Goal: Information Seeking & Learning: Understand process/instructions

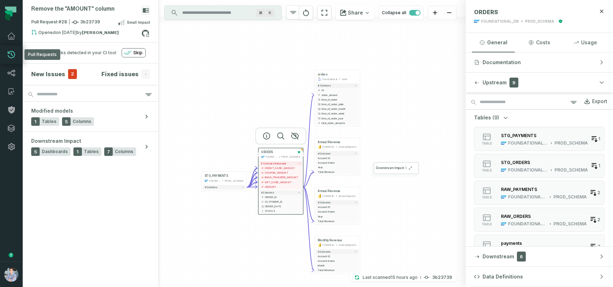
click at [11, 55] on icon at bounding box center [11, 54] width 9 height 9
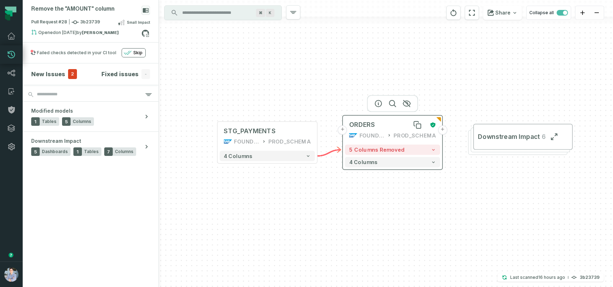
click at [388, 126] on div "ORDERS" at bounding box center [387, 125] width 77 height 8
click at [442, 134] on button "+" at bounding box center [442, 130] width 9 height 9
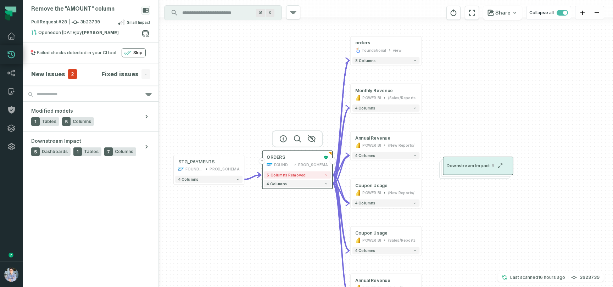
click at [464, 164] on span "Downstream Impact" at bounding box center [469, 166] width 44 height 6
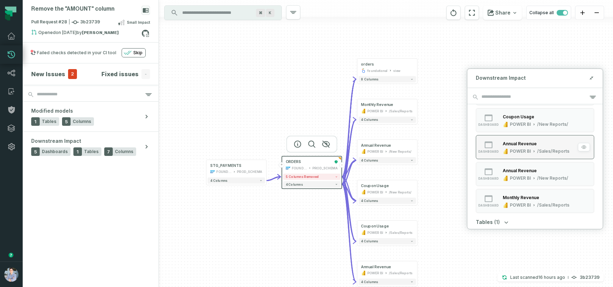
scroll to position [47, 0]
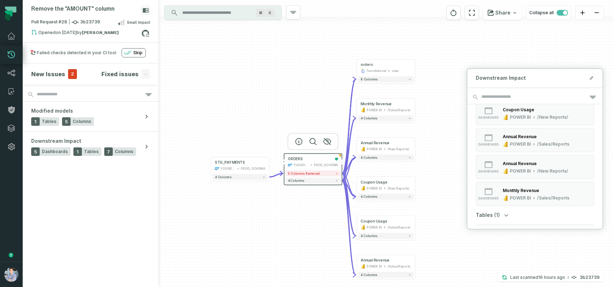
drag, startPoint x: 442, startPoint y: 257, endPoint x: 439, endPoint y: 250, distance: 7.0
click at [439, 250] on div "+ orders foundational view + 8 columns + Monthly Revenue POWER BI /Sales/Report…" at bounding box center [386, 143] width 454 height 287
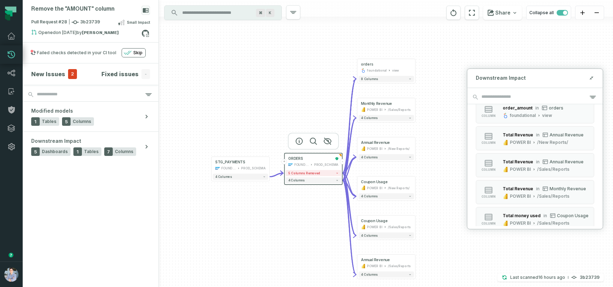
scroll to position [221, 0]
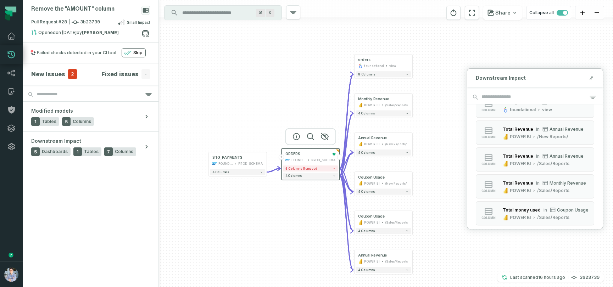
drag, startPoint x: 441, startPoint y: 248, endPoint x: 439, endPoint y: 243, distance: 5.4
click at [439, 243] on div "+ orders foundational view + 8 columns + Monthly Revenue POWER BI /Sales/Report…" at bounding box center [386, 143] width 454 height 287
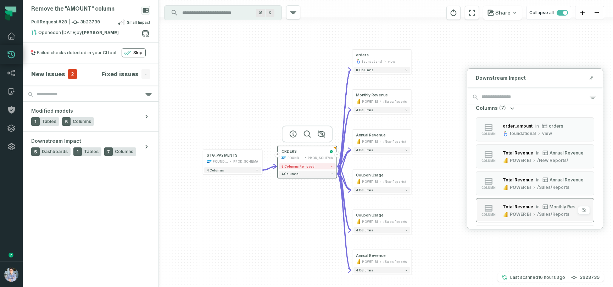
scroll to position [195, 0]
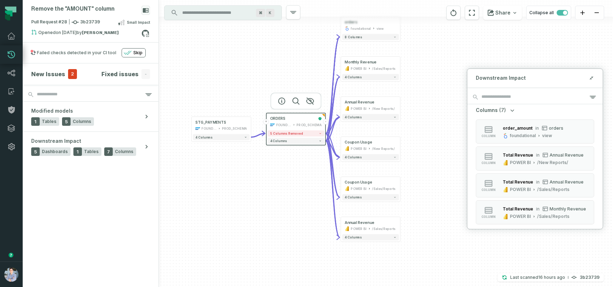
drag, startPoint x: 452, startPoint y: 177, endPoint x: 440, endPoint y: 144, distance: 34.9
click at [440, 144] on div "+ orders foundational view + 8 columns + Monthly Revenue POWER BI /Sales/Report…" at bounding box center [386, 143] width 454 height 287
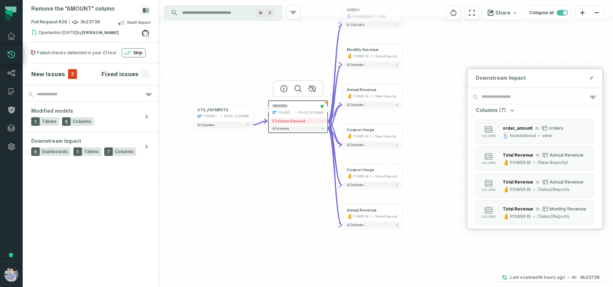
drag, startPoint x: 440, startPoint y: 144, endPoint x: 442, endPoint y: 132, distance: 12.6
click at [442, 132] on div "+ orders foundational view + 8 columns + Monthly Revenue POWER BI /Sales/Report…" at bounding box center [386, 143] width 454 height 287
click at [396, 228] on div "4 columns" at bounding box center [372, 225] width 59 height 9
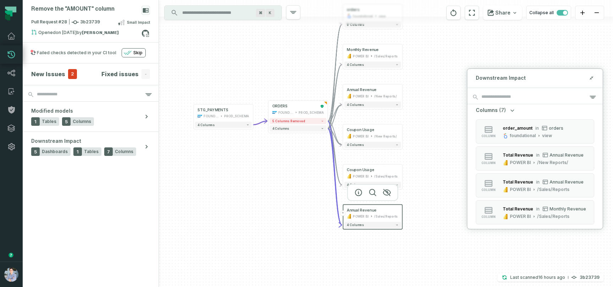
click at [398, 229] on div "4 columns" at bounding box center [372, 225] width 59 height 9
click at [354, 227] on span "4 columns" at bounding box center [355, 226] width 17 height 4
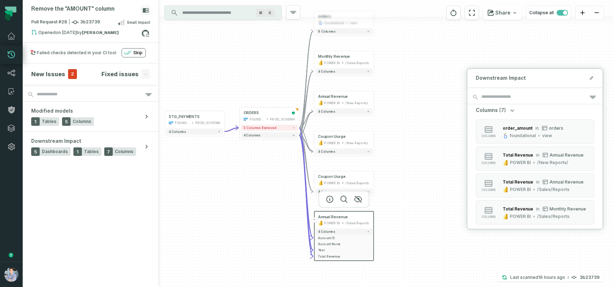
drag, startPoint x: 275, startPoint y: 254, endPoint x: 246, endPoint y: 261, distance: 29.9
click at [246, 261] on div "+ orders foundational view + 8 columns + Monthly Revenue POWER BI /Sales/Report…" at bounding box center [386, 143] width 454 height 287
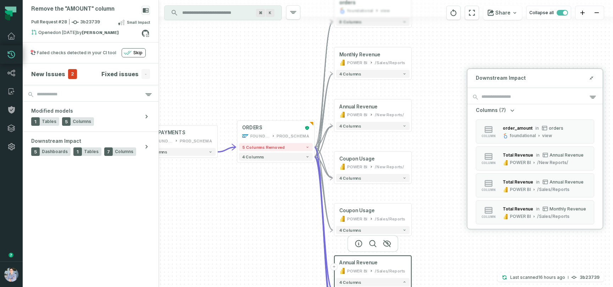
drag, startPoint x: 264, startPoint y: 207, endPoint x: 261, endPoint y: 297, distance: 90.2
click at [261, 287] on html "Pull Requests Dashboard Lineage Catalog Policies Integrations Settings Alon Naf…" at bounding box center [306, 143] width 613 height 287
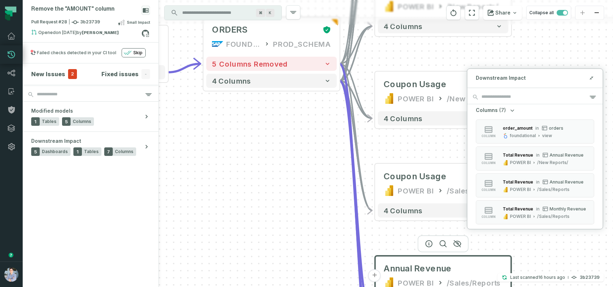
drag, startPoint x: 288, startPoint y: 232, endPoint x: 276, endPoint y: 169, distance: 63.8
click at [276, 169] on div "+ orders foundational view + 8 columns + Monthly Revenue POWER BI /Sales/Report…" at bounding box center [386, 143] width 454 height 287
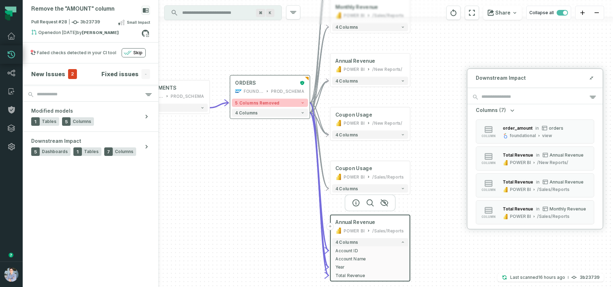
click at [301, 102] on icon "button" at bounding box center [303, 103] width 4 height 4
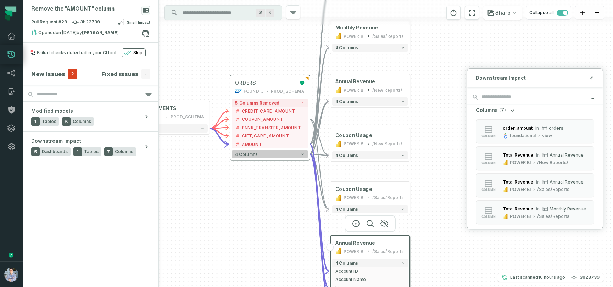
click at [287, 157] on button "4 columns" at bounding box center [270, 154] width 76 height 8
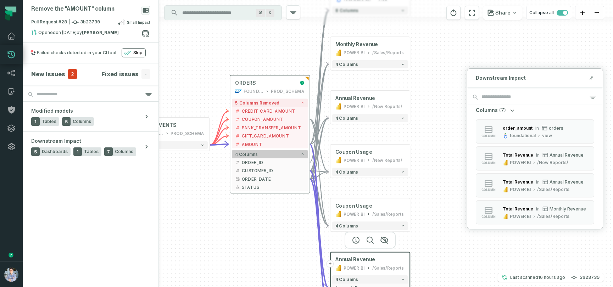
click at [287, 157] on button "4 columns" at bounding box center [270, 154] width 76 height 8
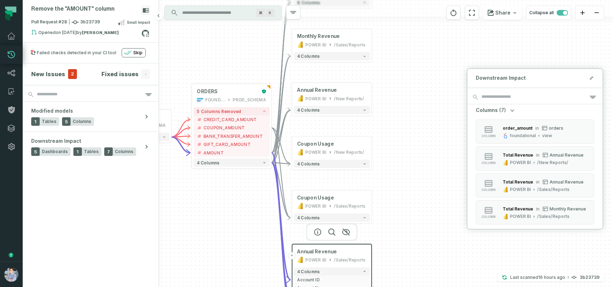
drag, startPoint x: 190, startPoint y: 198, endPoint x: 151, endPoint y: 205, distance: 39.6
click at [151, 205] on div "Remove the "AMOUNT" column Pull Request #28 3b23739 Small Impact Opened [DATE] …" at bounding box center [318, 143] width 591 height 287
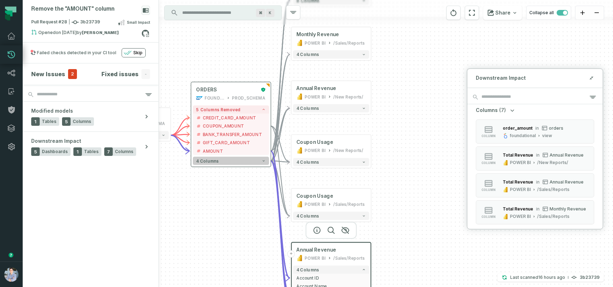
click at [264, 162] on icon "button" at bounding box center [264, 161] width 4 height 4
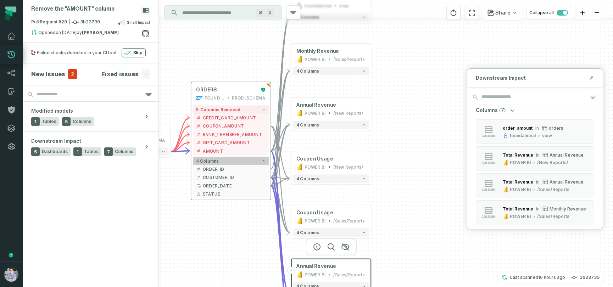
click at [264, 162] on icon "button" at bounding box center [264, 161] width 4 height 4
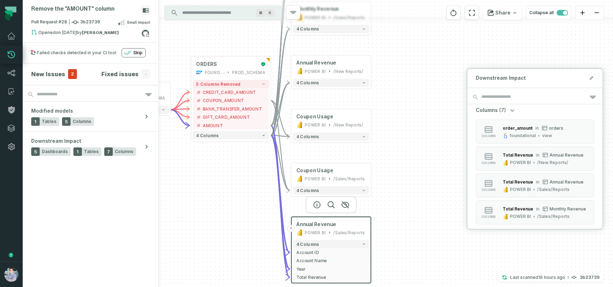
drag, startPoint x: 432, startPoint y: 221, endPoint x: 432, endPoint y: 196, distance: 25.5
click at [432, 196] on div "+ orders foundational view + 8 columns + Monthly Revenue POWER BI /Sales/Report…" at bounding box center [386, 143] width 454 height 287
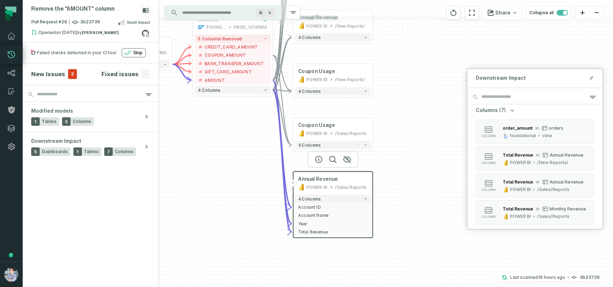
drag, startPoint x: 412, startPoint y: 221, endPoint x: 413, endPoint y: 176, distance: 45.4
click at [413, 176] on div "+ orders foundational view + 8 columns + Monthly Revenue POWER BI /Sales/Report…" at bounding box center [386, 143] width 454 height 287
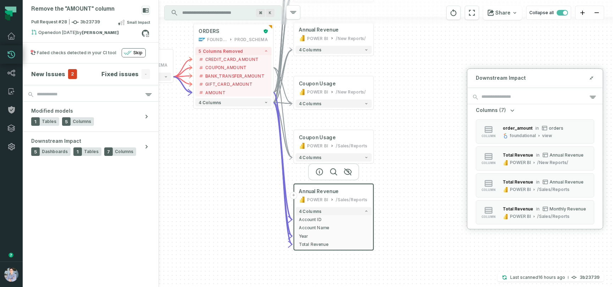
drag, startPoint x: 230, startPoint y: 236, endPoint x: 231, endPoint y: 248, distance: 12.4
click at [231, 248] on div "+ orders foundational view + 8 columns + Monthly Revenue POWER BI /Sales/Report…" at bounding box center [386, 143] width 454 height 287
click at [533, 161] on icon "button" at bounding box center [535, 163] width 4 height 4
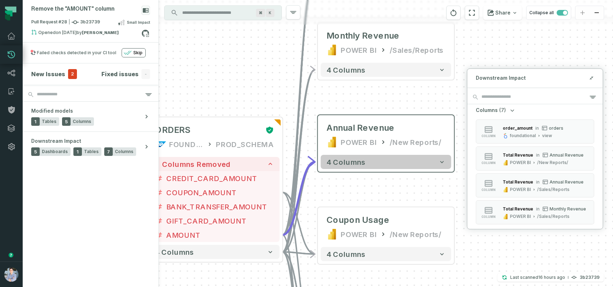
click at [440, 164] on icon "button" at bounding box center [442, 162] width 7 height 7
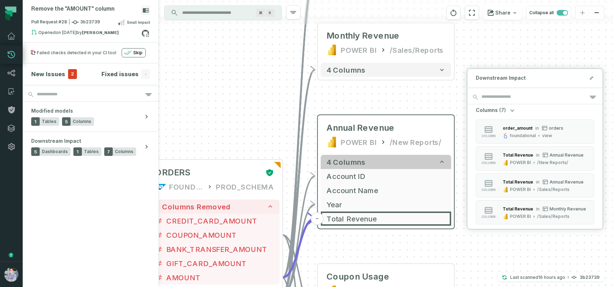
click at [438, 165] on button "4 columns" at bounding box center [386, 162] width 131 height 14
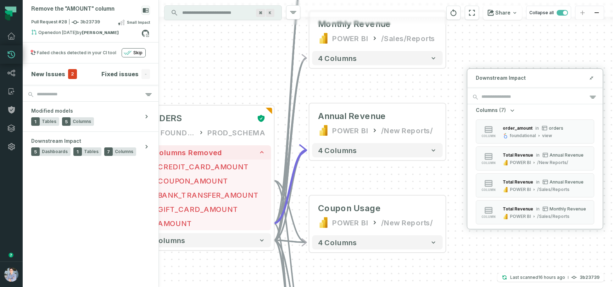
drag, startPoint x: 496, startPoint y: 248, endPoint x: 488, endPoint y: 237, distance: 14.5
click at [488, 237] on div "+ orders foundational view + 8 columns + Monthly Revenue POWER BI /Sales/Report…" at bounding box center [386, 143] width 454 height 287
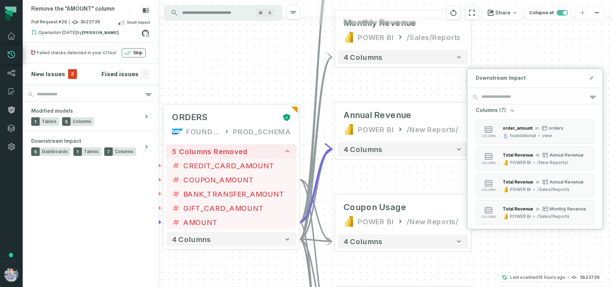
drag, startPoint x: 262, startPoint y: 267, endPoint x: 288, endPoint y: 266, distance: 25.6
click at [288, 266] on div "+ orders foundational view + 8 columns + Monthly Revenue POWER BI /Sales/Report…" at bounding box center [386, 143] width 454 height 287
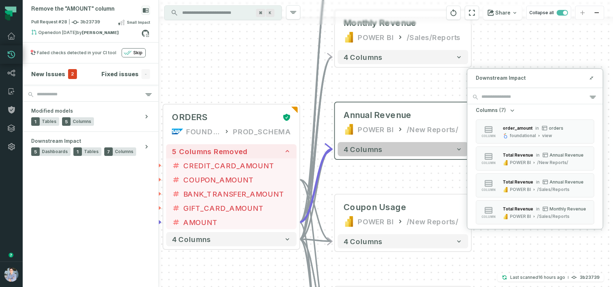
drag, startPoint x: 328, startPoint y: 167, endPoint x: 386, endPoint y: 151, distance: 60.4
click at [386, 151] on div "+ orders foundational view + 8 columns + Monthly Revenue POWER BI /Sales/Report…" at bounding box center [446, 205] width 909 height 575
click at [405, 149] on button "4 columns" at bounding box center [403, 149] width 131 height 14
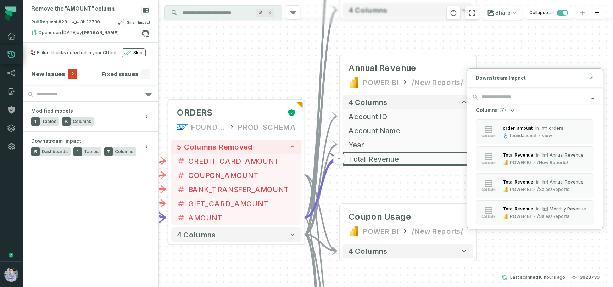
drag, startPoint x: 384, startPoint y: 227, endPoint x: 389, endPoint y: 180, distance: 47.4
click at [389, 180] on div "+ orders foundational view + 8 columns + Monthly Revenue POWER BI /Sales/Report…" at bounding box center [386, 143] width 454 height 287
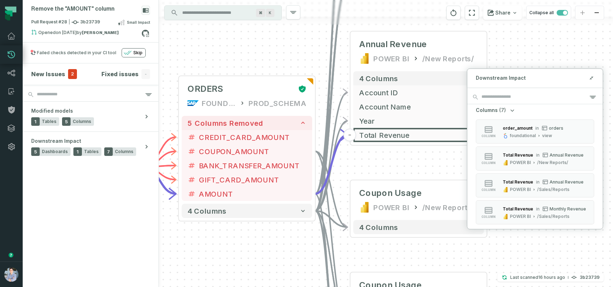
drag, startPoint x: 368, startPoint y: 183, endPoint x: 379, endPoint y: 160, distance: 26.0
click at [379, 160] on div "+ orders foundational view + 8 columns + Monthly Revenue POWER BI /Sales/Report…" at bounding box center [386, 143] width 454 height 287
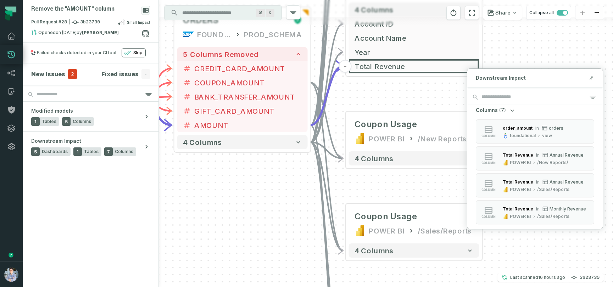
drag, startPoint x: 260, startPoint y: 268, endPoint x: 255, endPoint y: 199, distance: 69.0
click at [255, 199] on div "+ orders foundational view + 8 columns + Monthly Revenue POWER BI /Sales/Report…" at bounding box center [386, 143] width 454 height 287
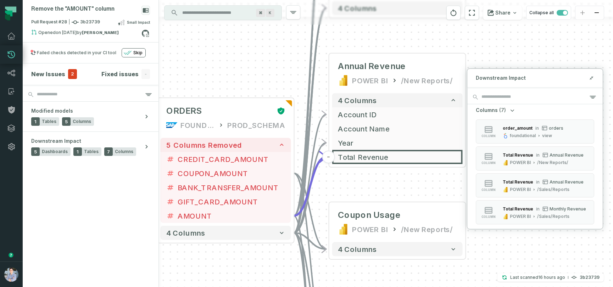
drag, startPoint x: 257, startPoint y: 210, endPoint x: 241, endPoint y: 301, distance: 92.3
click at [241, 287] on html "Pull Requests Dashboard Lineage Catalog Policies Integrations Settings Alon Naf…" at bounding box center [306, 143] width 613 height 287
click at [380, 39] on icon "button" at bounding box center [383, 41] width 9 height 9
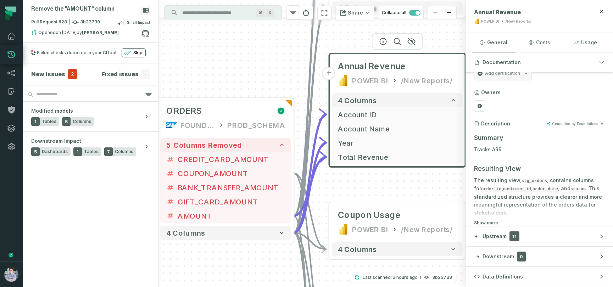
scroll to position [0, 0]
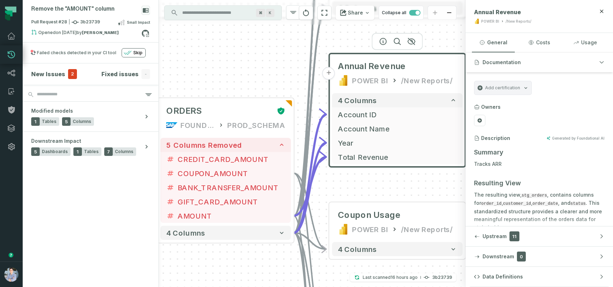
click at [527, 86] on icon "Add certification" at bounding box center [526, 88] width 6 height 6
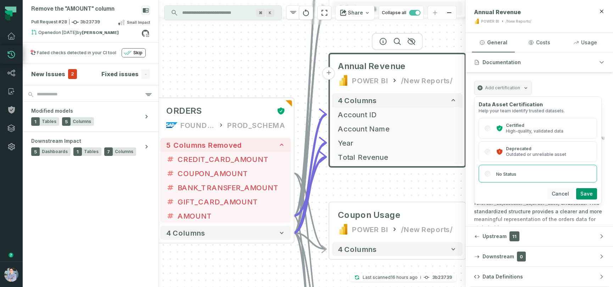
click at [566, 192] on button "Cancel" at bounding box center [561, 193] width 26 height 11
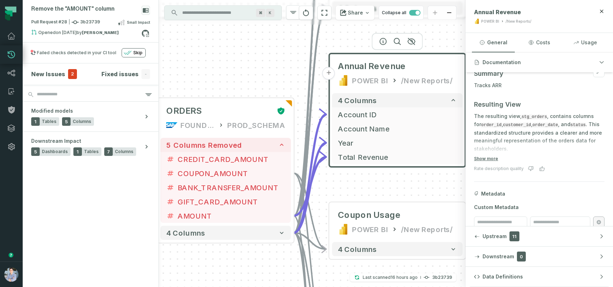
scroll to position [63, 0]
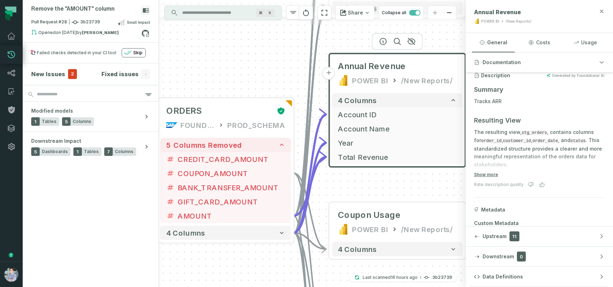
click at [602, 11] on icon "button" at bounding box center [602, 11] width 3 height 3
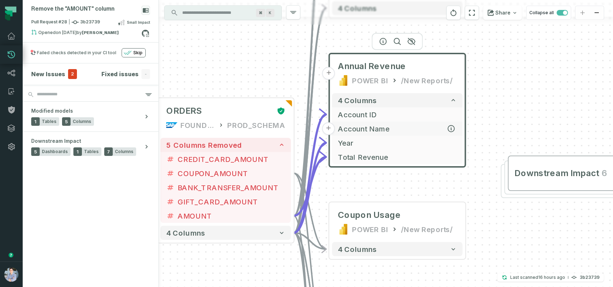
click at [456, 122] on button "Account Name" at bounding box center [397, 129] width 131 height 14
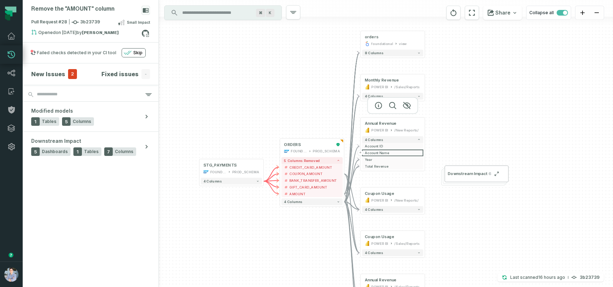
click at [379, 111] on div at bounding box center [393, 105] width 51 height 17
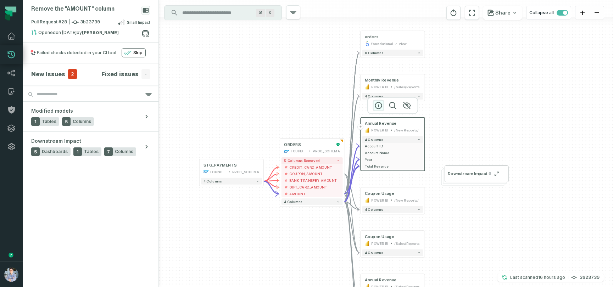
click at [379, 108] on icon "button" at bounding box center [379, 105] width 9 height 9
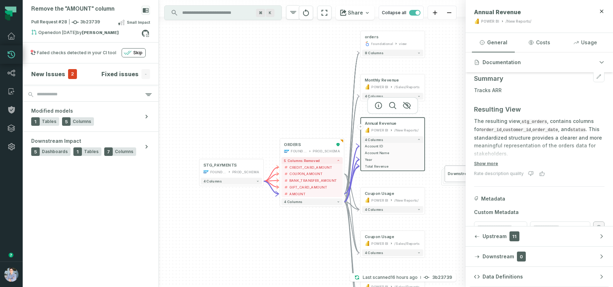
scroll to position [74, 0]
click at [487, 164] on button "Show more" at bounding box center [486, 164] width 24 height 6
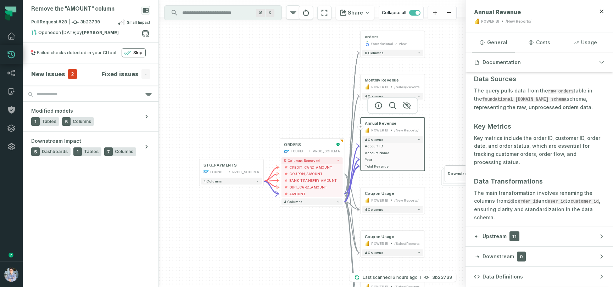
scroll to position [223, 0]
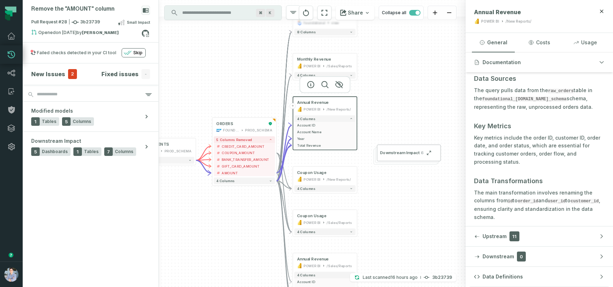
drag, startPoint x: 267, startPoint y: 273, endPoint x: 199, endPoint y: 252, distance: 70.9
click at [199, 252] on div "+ orders foundational view + 8 columns + Monthly Revenue POWER BI /Sales/Report…" at bounding box center [312, 143] width 307 height 287
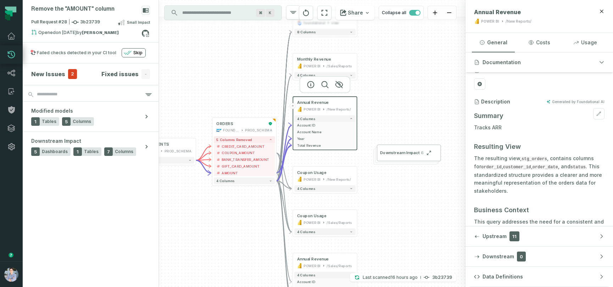
scroll to position [39, 0]
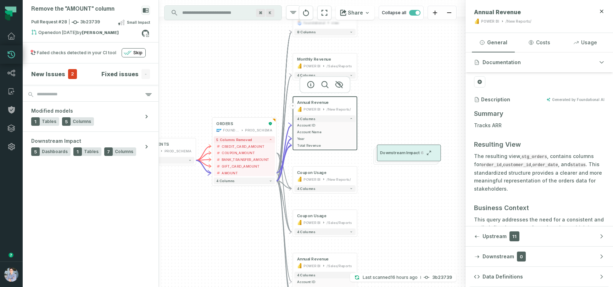
click at [406, 153] on span "Downstream Impact" at bounding box center [400, 152] width 40 height 5
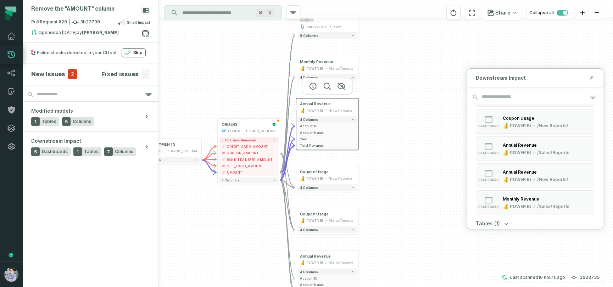
scroll to position [0, 0]
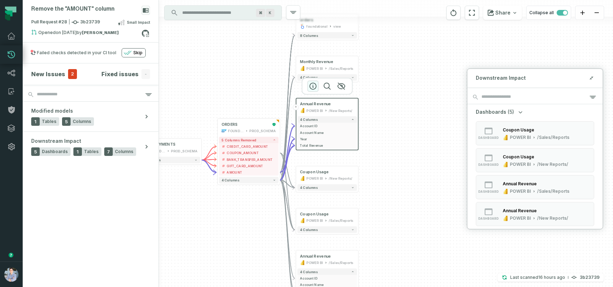
click at [314, 86] on icon "button" at bounding box center [313, 86] width 9 height 9
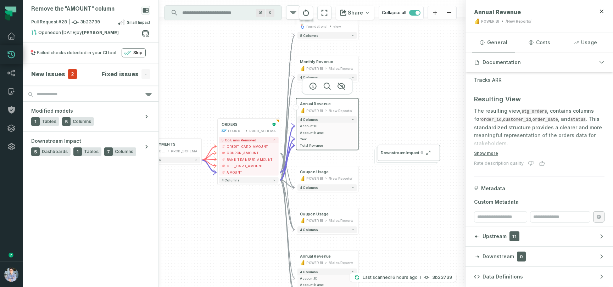
scroll to position [89, 0]
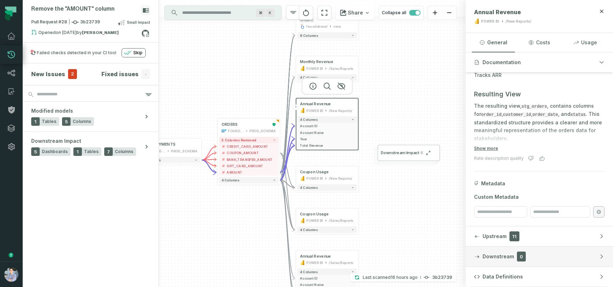
click at [498, 256] on span "Downstream" at bounding box center [499, 256] width 32 height 7
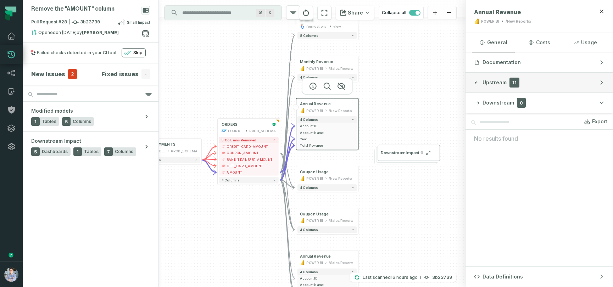
click at [517, 82] on span "11" at bounding box center [515, 83] width 10 height 10
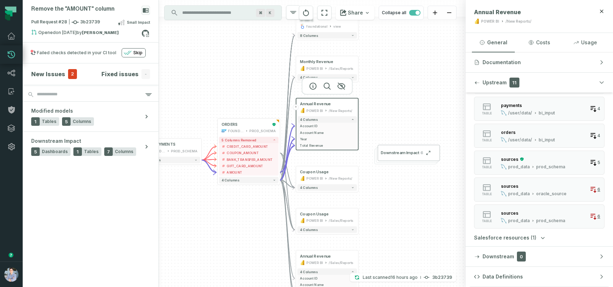
scroll to position [193, 0]
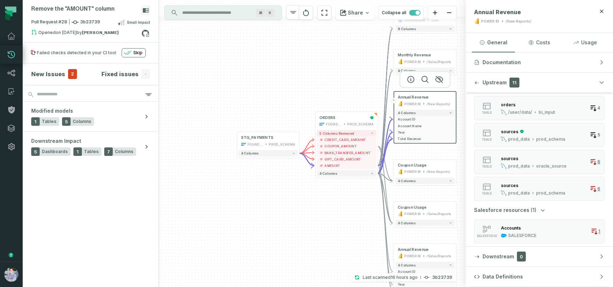
drag, startPoint x: 248, startPoint y: 235, endPoint x: 346, endPoint y: 228, distance: 98.2
click at [346, 228] on div "+ orders foundational view + 8 columns + Monthly Revenue POWER BI /Sales/Report…" at bounding box center [312, 143] width 307 height 287
click at [237, 143] on button "+" at bounding box center [237, 141] width 6 height 6
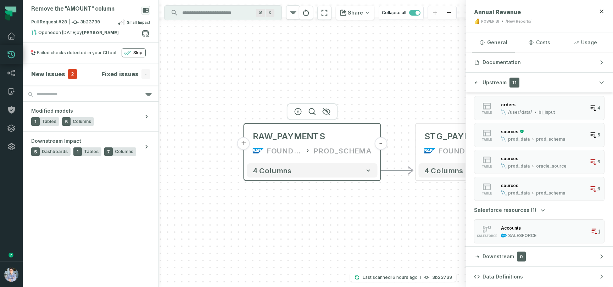
click at [243, 143] on button "+" at bounding box center [243, 143] width 13 height 13
click at [243, 143] on button "+" at bounding box center [243, 144] width 13 height 13
click at [243, 143] on button "+" at bounding box center [243, 143] width 13 height 13
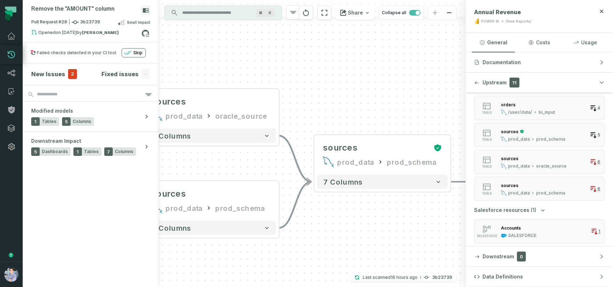
drag, startPoint x: 416, startPoint y: 239, endPoint x: 249, endPoint y: 242, distance: 167.1
click at [249, 242] on div "sources prod_data oracle_source - 7 columns sources prod_data prod_schema - 7 c…" at bounding box center [312, 143] width 307 height 287
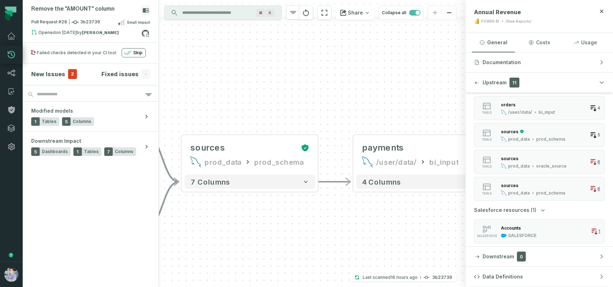
drag, startPoint x: 398, startPoint y: 237, endPoint x: 192, endPoint y: 232, distance: 206.2
click at [192, 232] on div "sources prod_data oracle_source - 7 columns sources prod_data prod_schema - 7 c…" at bounding box center [312, 143] width 307 height 287
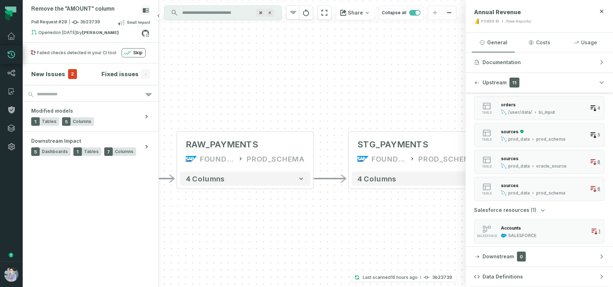
drag, startPoint x: 380, startPoint y: 238, endPoint x: 91, endPoint y: 242, distance: 289.5
click at [91, 242] on div "Remove the "AMOUNT" column Pull Request #28 3b23739 Small Impact Opened [DATE] …" at bounding box center [318, 143] width 591 height 287
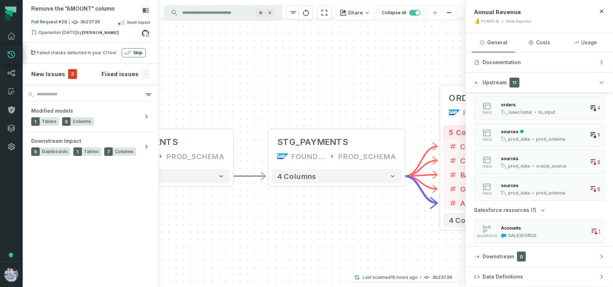
drag, startPoint x: 310, startPoint y: 233, endPoint x: 317, endPoint y: 225, distance: 10.5
click at [317, 225] on div "sources prod_data oracle_source - 7 columns sources prod_data prod_schema - 7 c…" at bounding box center [312, 143] width 307 height 287
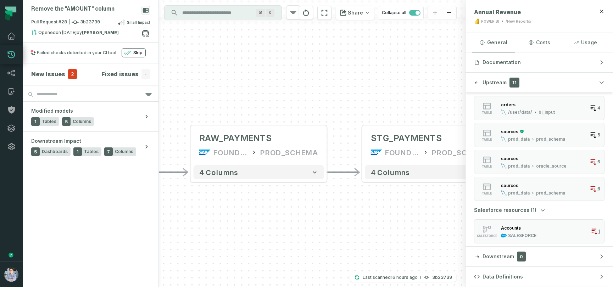
drag, startPoint x: 265, startPoint y: 229, endPoint x: 351, endPoint y: 229, distance: 85.9
click at [351, 229] on div "sources prod_data oracle_source - 7 columns sources prod_data prod_schema - 7 c…" at bounding box center [312, 143] width 307 height 287
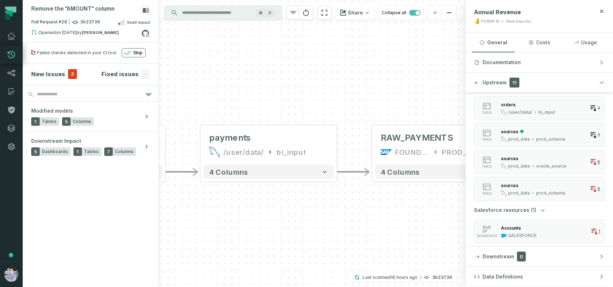
drag, startPoint x: 293, startPoint y: 222, endPoint x: 472, endPoint y: 221, distance: 179.5
click at [472, 221] on div "Remove the "AMOUNT" column Pull Request #28 3b23739 Small Impact Opened [DATE] …" at bounding box center [318, 143] width 591 height 287
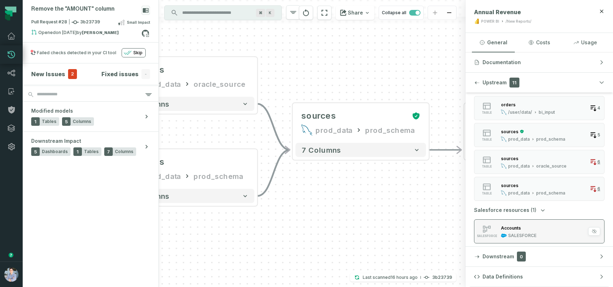
drag, startPoint x: 299, startPoint y: 243, endPoint x: 561, endPoint y: 222, distance: 263.3
click at [561, 222] on div "Remove the "AMOUNT" column Pull Request #28 3b23739 Small Impact Opened [DATE] …" at bounding box center [318, 143] width 591 height 287
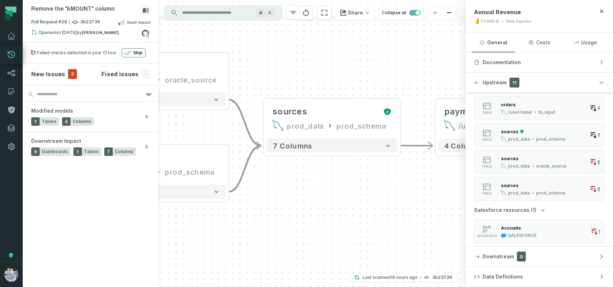
drag, startPoint x: 360, startPoint y: 250, endPoint x: 332, endPoint y: 246, distance: 29.1
click at [332, 246] on div "sources prod_data oracle_source - 7 columns sources prod_data prod_schema - 7 c…" at bounding box center [312, 143] width 307 height 287
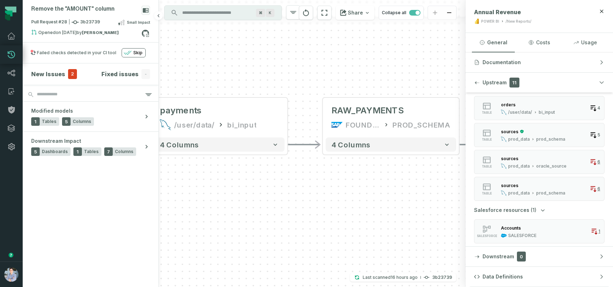
drag, startPoint x: 332, startPoint y: 246, endPoint x: 33, endPoint y: 241, distance: 298.8
click at [33, 241] on div "Remove the "AMOUNT" column Pull Request #28 3b23739 Small Impact Opened [DATE] …" at bounding box center [318, 143] width 591 height 287
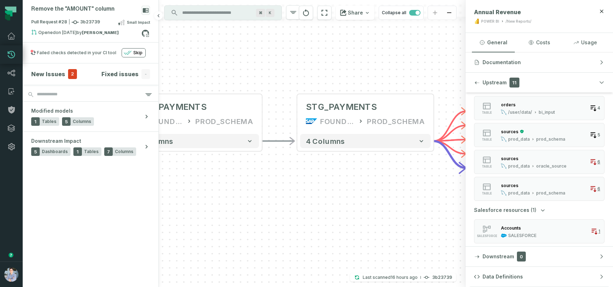
drag, startPoint x: 341, startPoint y: 201, endPoint x: 158, endPoint y: 202, distance: 183.1
click at [158, 202] on div "Remove the "AMOUNT" column Pull Request #28 3b23739 Small Impact Opened [DATE] …" at bounding box center [318, 143] width 591 height 287
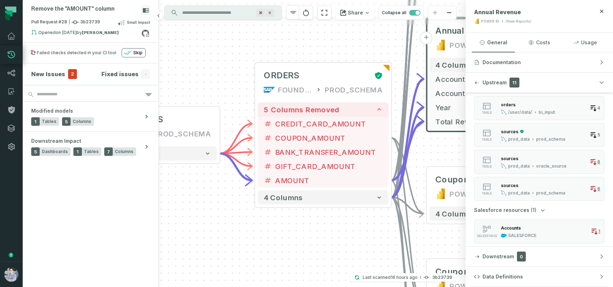
drag, startPoint x: 369, startPoint y: 190, endPoint x: 155, endPoint y: 202, distance: 213.6
click at [155, 202] on div "Remove the "AMOUNT" column Pull Request #28 3b23739 Small Impact Opened [DATE] …" at bounding box center [318, 143] width 591 height 287
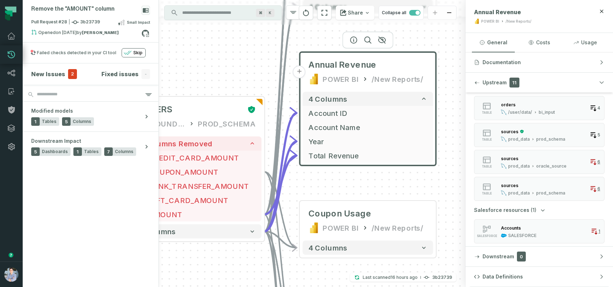
drag, startPoint x: 356, startPoint y: 228, endPoint x: 344, endPoint y: 236, distance: 14.1
click at [341, 236] on div "sources prod_data oracle_source - 7 columns sources prod_data prod_schema - 7 c…" at bounding box center [312, 143] width 307 height 287
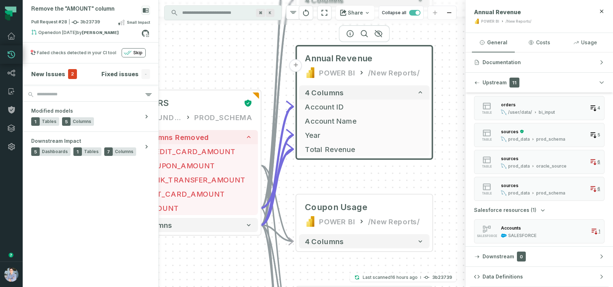
drag, startPoint x: 344, startPoint y: 236, endPoint x: 230, endPoint y: 256, distance: 116.7
click at [230, 256] on div "sources prod_data oracle_source - 7 columns sources prod_data prod_schema - 7 c…" at bounding box center [312, 143] width 307 height 287
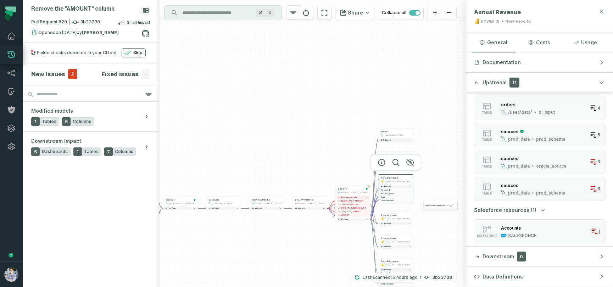
click at [602, 10] on icon "button" at bounding box center [602, 12] width 6 height 6
